Goal: Transaction & Acquisition: Purchase product/service

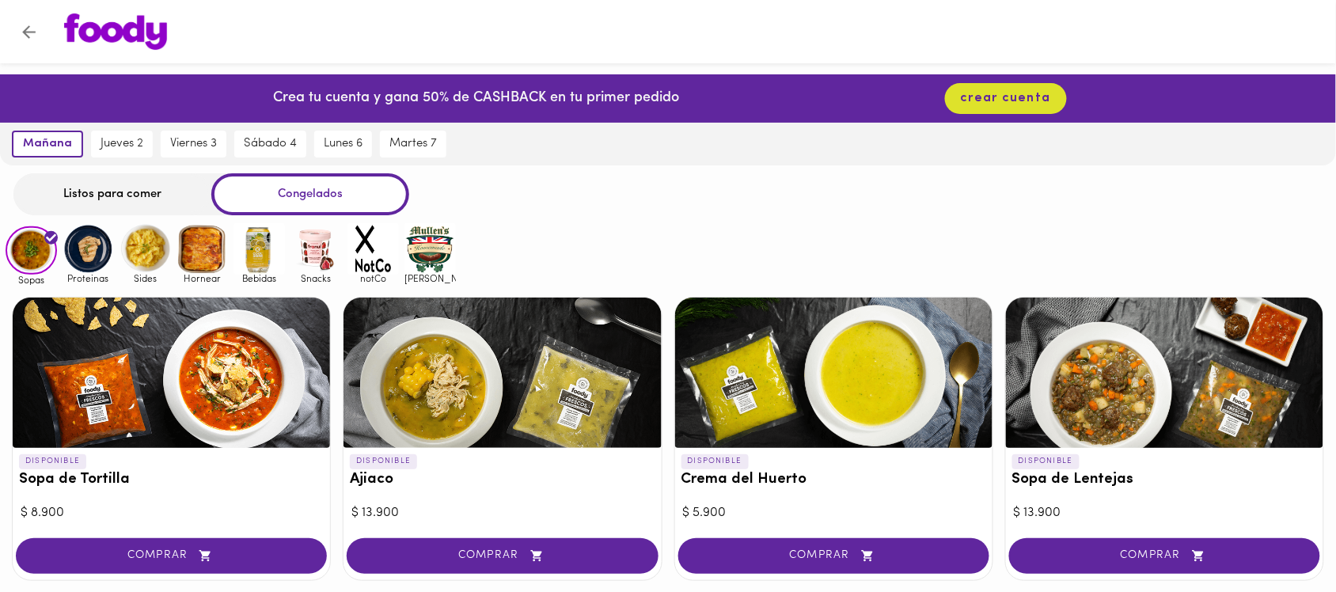
click at [88, 245] on img at bounding box center [88, 248] width 51 height 51
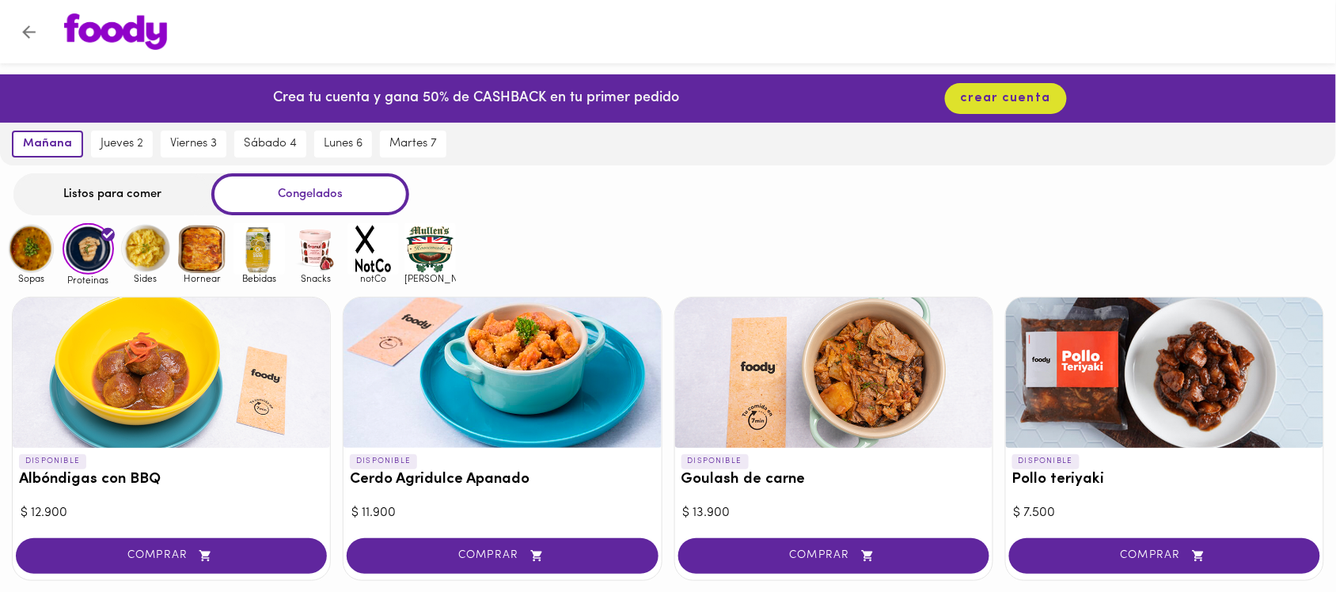
click at [131, 245] on img at bounding box center [144, 248] width 51 height 51
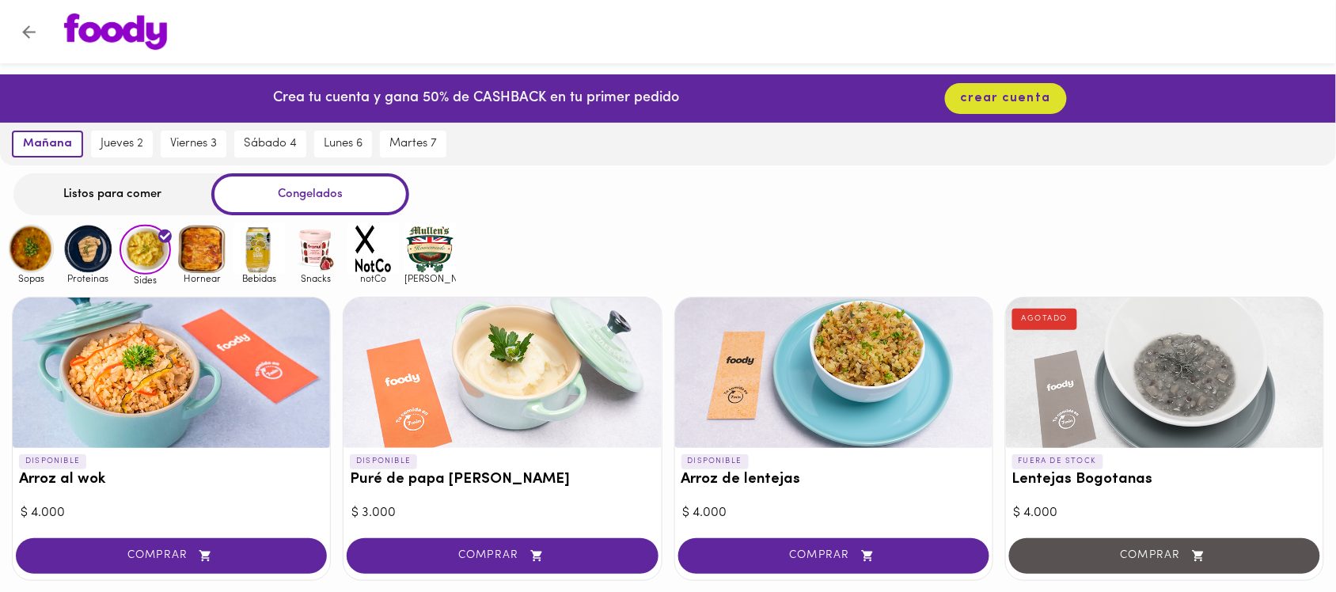
click at [214, 263] on img at bounding box center [201, 248] width 51 height 51
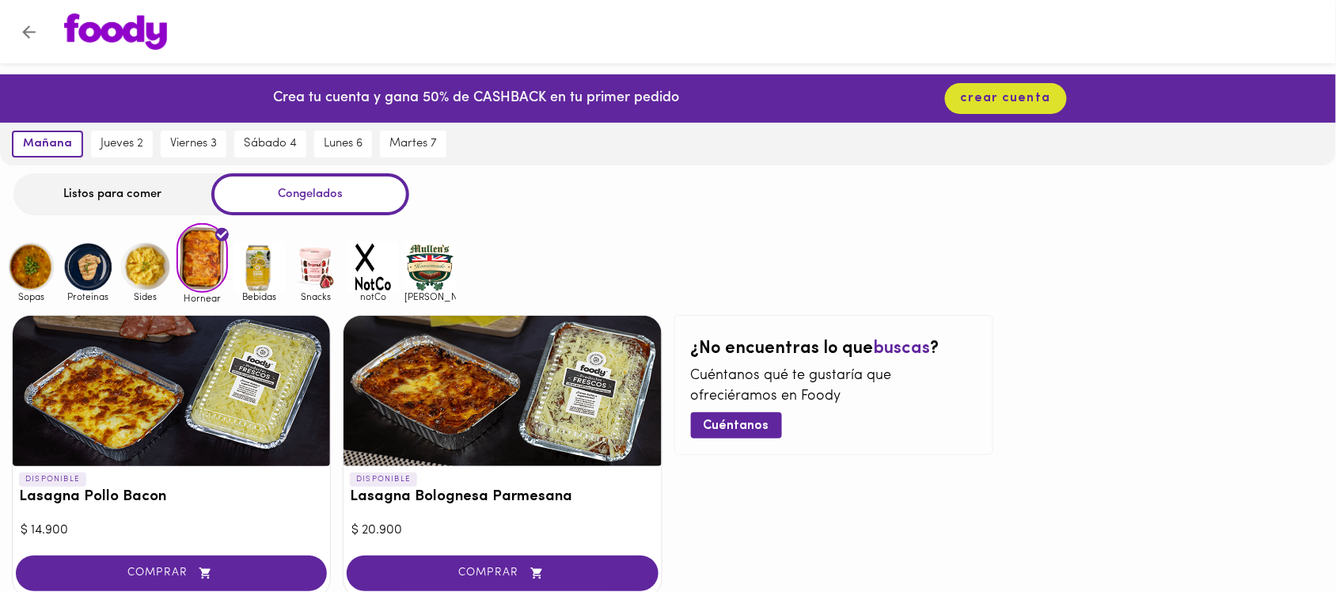
click at [265, 271] on img at bounding box center [258, 266] width 51 height 51
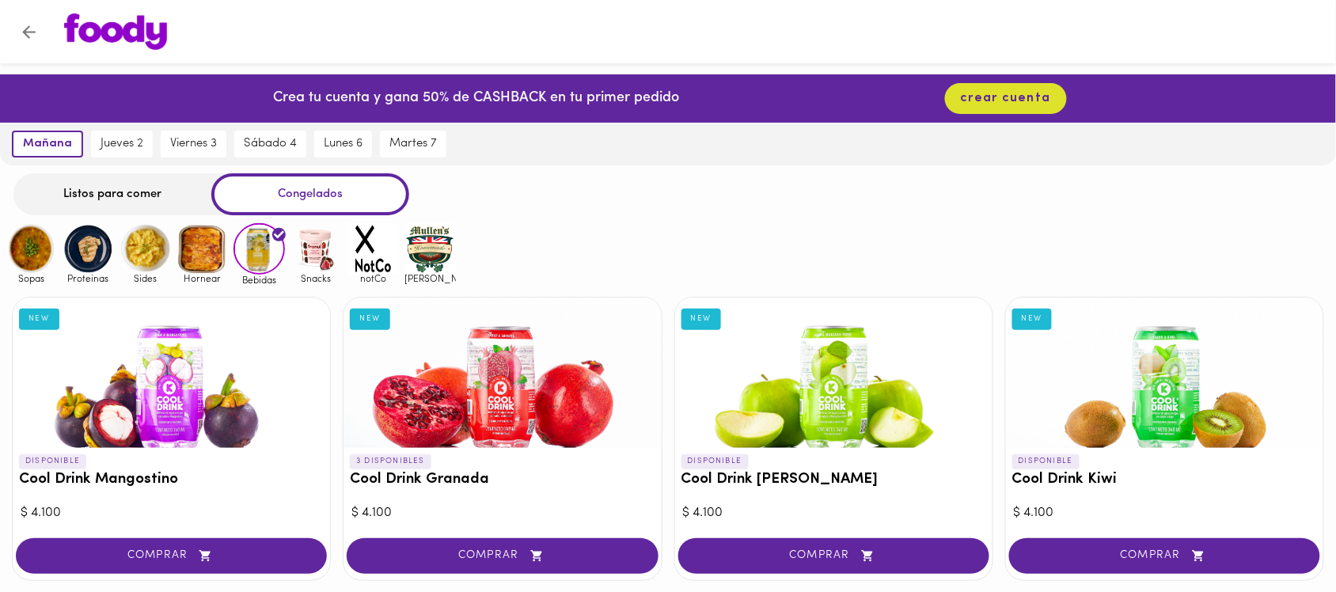
click at [328, 267] on img at bounding box center [315, 248] width 51 height 51
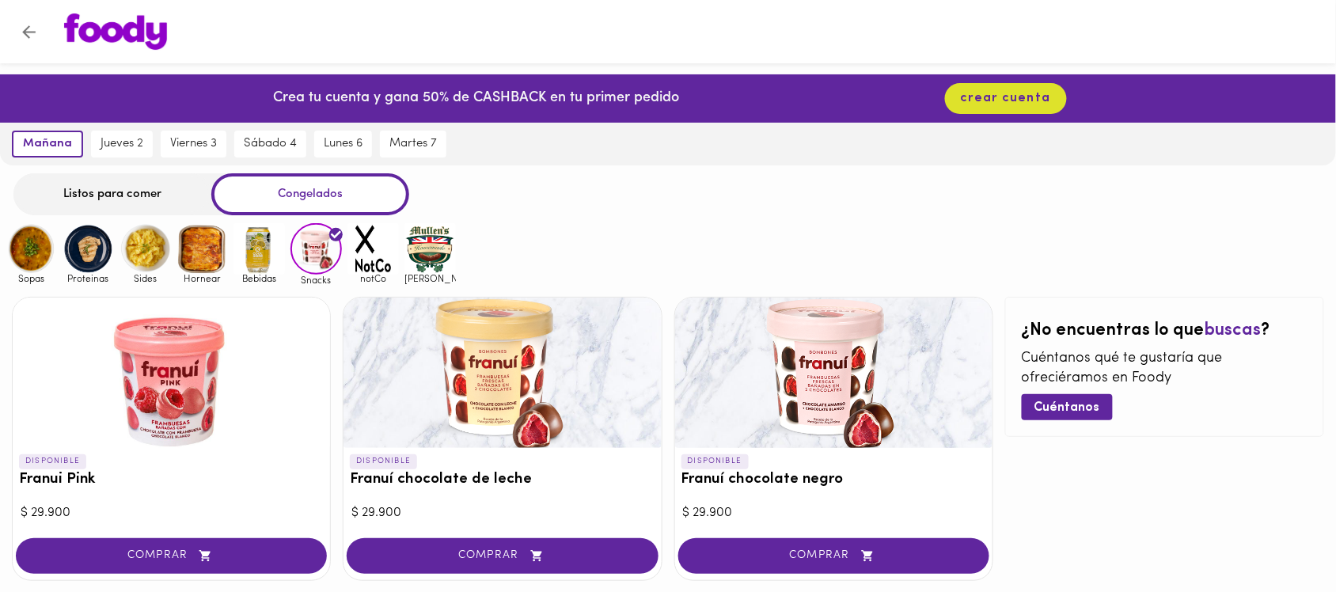
click at [28, 257] on img at bounding box center [31, 248] width 51 height 51
